Goal: Task Accomplishment & Management: Complete application form

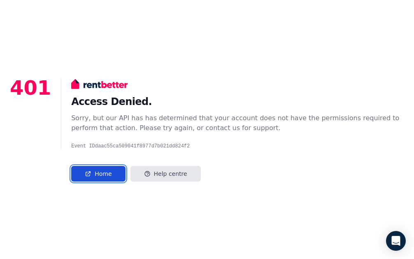
click at [106, 174] on link "Home" at bounding box center [98, 174] width 54 height 16
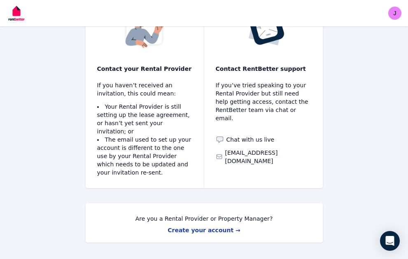
scroll to position [95, 0]
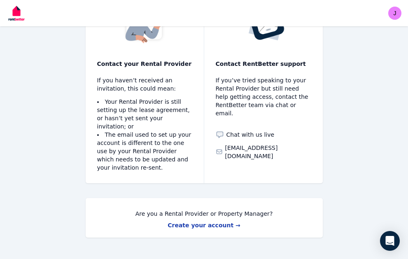
click at [190, 222] on link "Create your account →" at bounding box center [203, 225] width 73 height 7
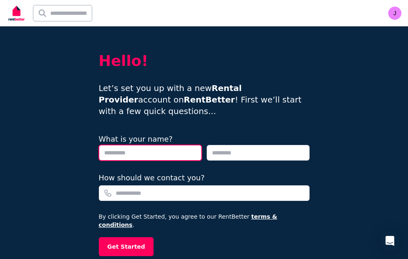
click at [154, 145] on input "text" at bounding box center [150, 153] width 103 height 16
type input "*****"
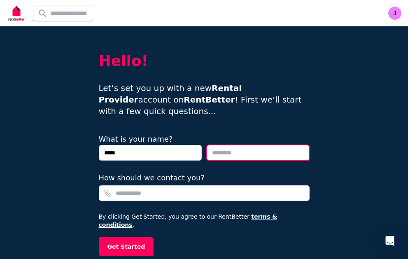
type input "******"
type input "**********"
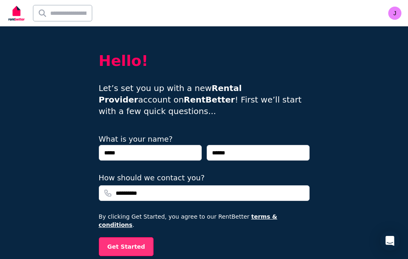
click at [136, 237] on button "Get Started" at bounding box center [126, 246] width 55 height 19
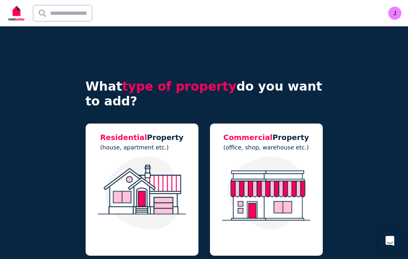
click at [136, 216] on img at bounding box center [142, 192] width 96 height 73
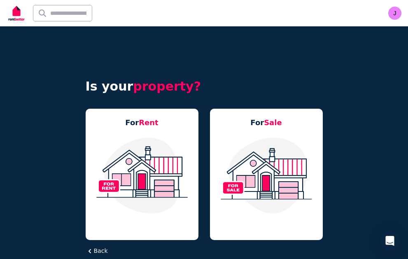
click at [131, 206] on img at bounding box center [142, 175] width 96 height 77
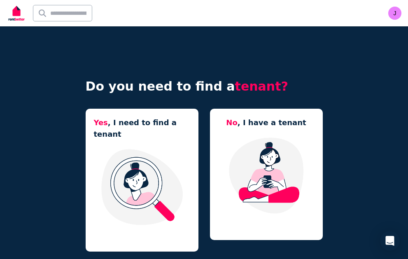
click at [263, 169] on img at bounding box center [266, 175] width 96 height 77
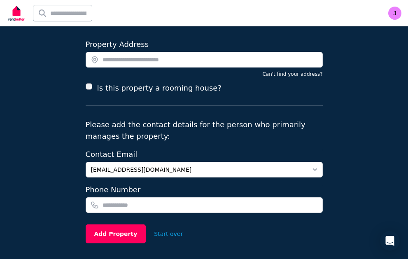
scroll to position [82, 0]
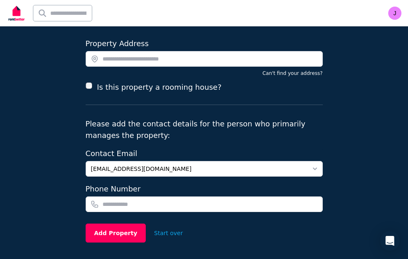
click at [132, 196] on input "tel" at bounding box center [204, 204] width 237 height 16
click at [131, 196] on input "tel" at bounding box center [204, 204] width 237 height 16
type input "**********"
click at [122, 223] on button "Add Property" at bounding box center [116, 232] width 60 height 19
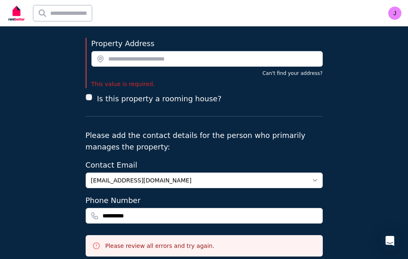
click at [171, 241] on h3 "Please review all errors and try again." at bounding box center [159, 245] width 109 height 8
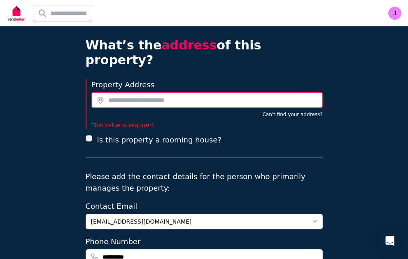
click at [128, 92] on input "text" at bounding box center [206, 100] width 231 height 16
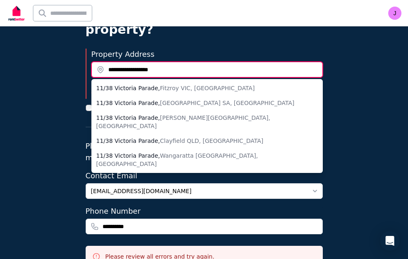
scroll to position [59, 0]
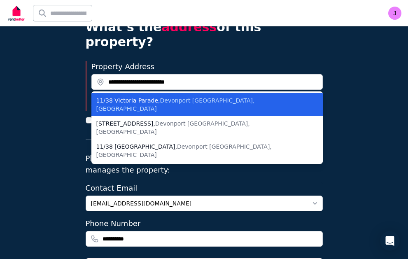
click at [171, 97] on span "Devonport TAS, Australia" at bounding box center [175, 104] width 158 height 15
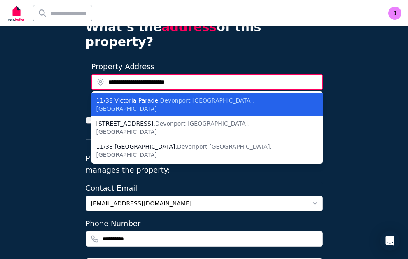
type input "**********"
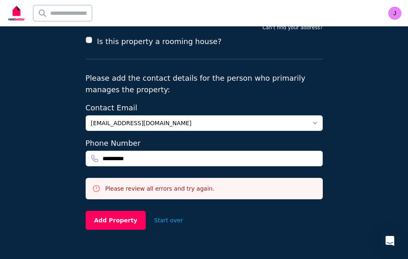
scroll to position [201, 0]
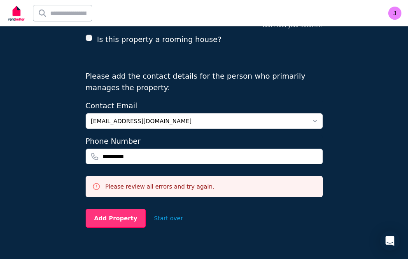
click at [98, 209] on button "Add Property" at bounding box center [116, 218] width 60 height 19
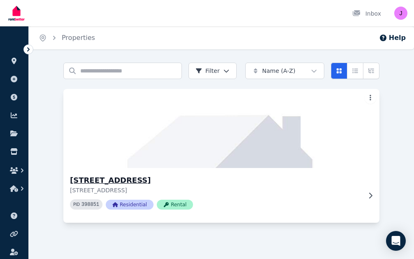
click at [312, 188] on p "11/38 Victoria Parade, Devonport TAS 7310" at bounding box center [215, 190] width 291 height 8
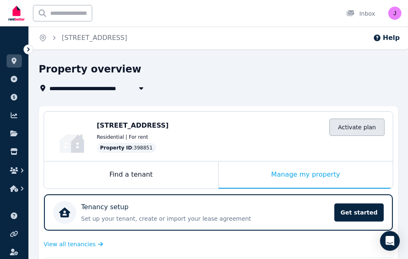
click at [355, 130] on link "Activate plan" at bounding box center [356, 126] width 55 height 17
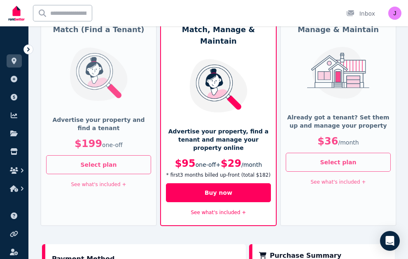
scroll to position [123, 0]
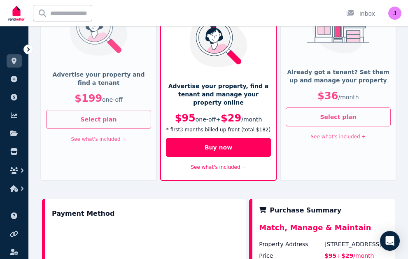
click at [358, 69] on p "Already got a tenant? Set them up and manage your property" at bounding box center [337, 76] width 105 height 16
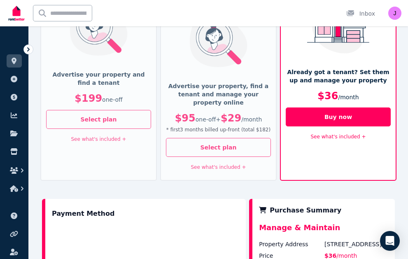
click at [361, 137] on link "See what's included +" at bounding box center [337, 137] width 55 height 6
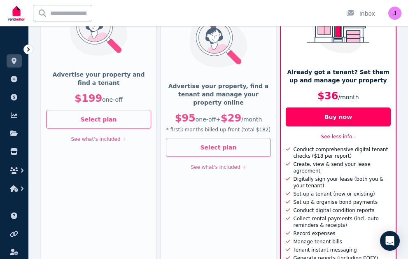
click at [346, 99] on span "/ month" at bounding box center [348, 97] width 21 height 7
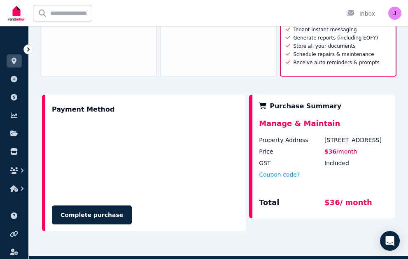
scroll to position [335, 0]
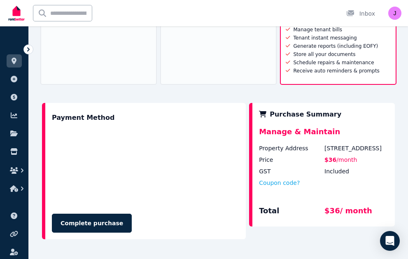
click at [234, 103] on div "Payment Method Complete purchase" at bounding box center [144, 171] width 204 height 136
